Goal: Communication & Community: Answer question/provide support

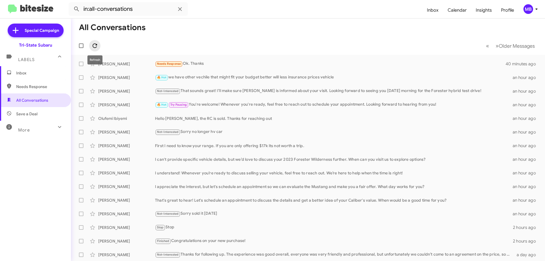
click at [94, 47] on icon at bounding box center [94, 45] width 7 height 7
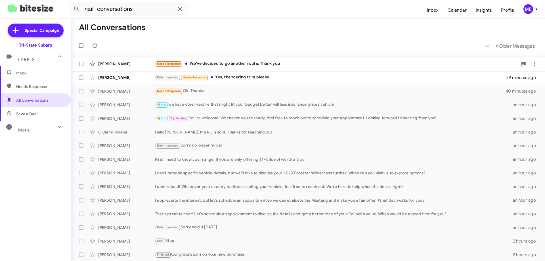
click at [141, 64] on div "[PERSON_NAME]" at bounding box center [126, 64] width 57 height 6
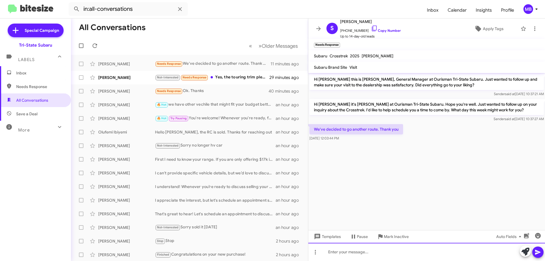
drag, startPoint x: 413, startPoint y: 250, endPoint x: 416, endPoint y: 249, distance: 3.1
click at [413, 249] on div at bounding box center [426, 252] width 237 height 18
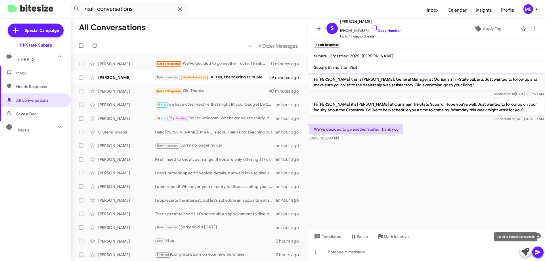
click at [525, 252] on icon at bounding box center [526, 252] width 8 height 8
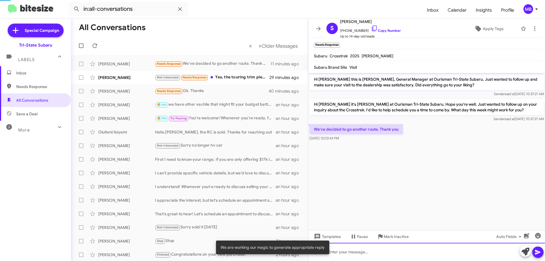
click at [497, 253] on div at bounding box center [426, 252] width 237 height 18
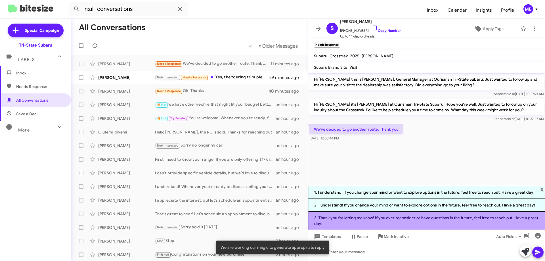
click at [452, 218] on li "3. Thank you for letting me know! If you ever reconsider or have questions in t…" at bounding box center [426, 221] width 237 height 18
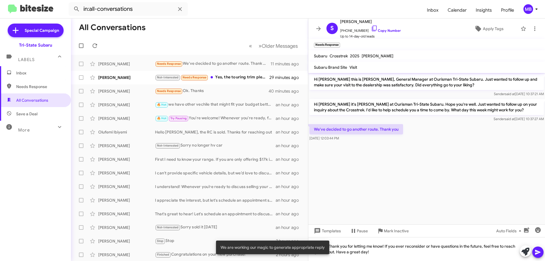
click at [540, 254] on icon at bounding box center [538, 252] width 7 height 7
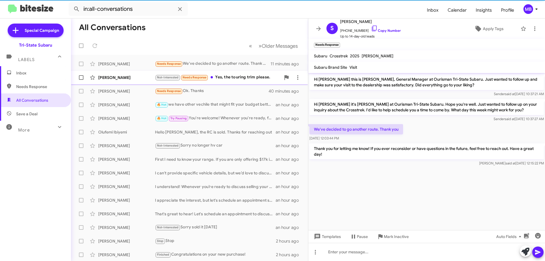
click at [263, 78] on div "Not-Interested Needs Response Yes, the touring trim please." at bounding box center [218, 77] width 126 height 7
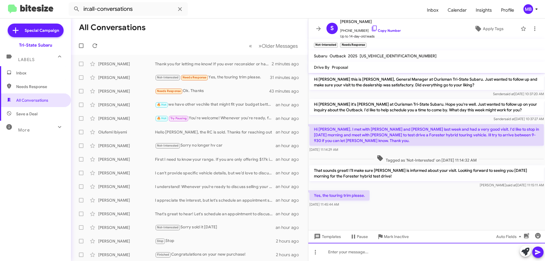
click at [355, 255] on div at bounding box center [426, 252] width 237 height 18
click at [363, 253] on div "absolutely" at bounding box center [426, 252] width 237 height 18
click at [382, 252] on div "absolutely touring forester hybri9d" at bounding box center [426, 252] width 237 height 18
click at [390, 250] on div "absolutely touring forester hybri9d" at bounding box center [426, 252] width 237 height 18
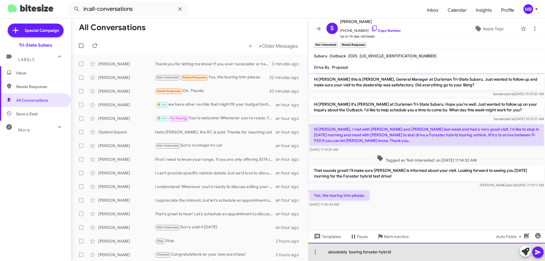
click at [403, 252] on div "absolutely touring forester hybrid" at bounding box center [426, 252] width 237 height 18
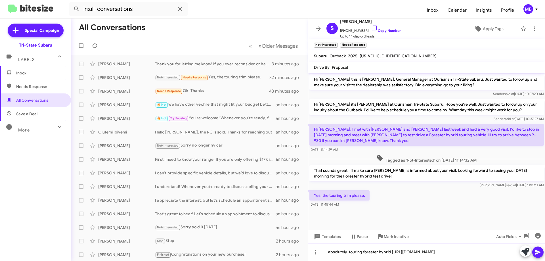
click at [347, 246] on div "absolutely touring forester hybrid [URL][DOMAIN_NAME]" at bounding box center [426, 252] width 237 height 18
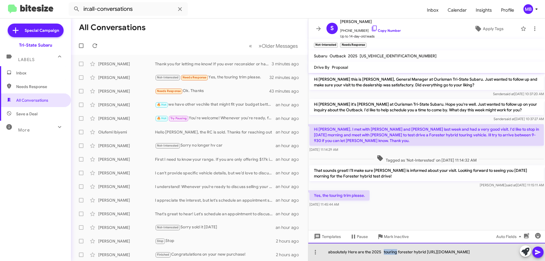
drag, startPoint x: 397, startPoint y: 245, endPoint x: 384, endPoint y: 245, distance: 13.6
click at [384, 245] on div "absolutely Here are the 2025 touring forester hybrid [URL][DOMAIN_NAME]" at bounding box center [426, 252] width 237 height 18
click at [410, 246] on div "absolutely Here are the 2025 forester hybrid [URL][DOMAIN_NAME]" at bounding box center [426, 252] width 237 height 18
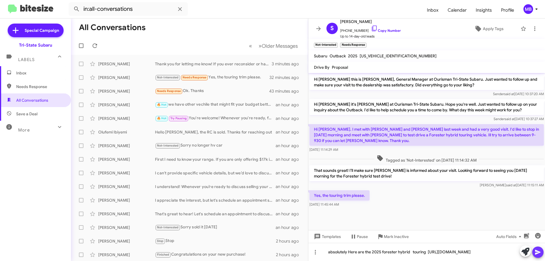
click at [536, 250] on icon at bounding box center [537, 252] width 5 height 5
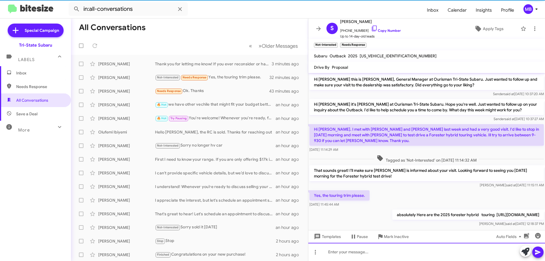
scroll to position [13, 0]
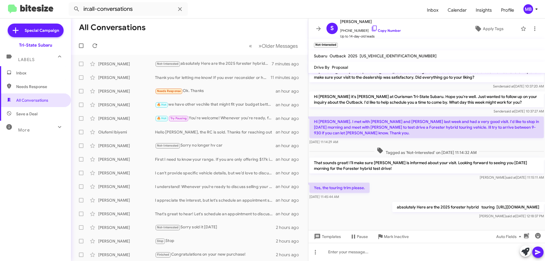
click at [26, 74] on span "Inbox" at bounding box center [40, 73] width 48 height 6
